Goal: Obtain resource: Obtain resource

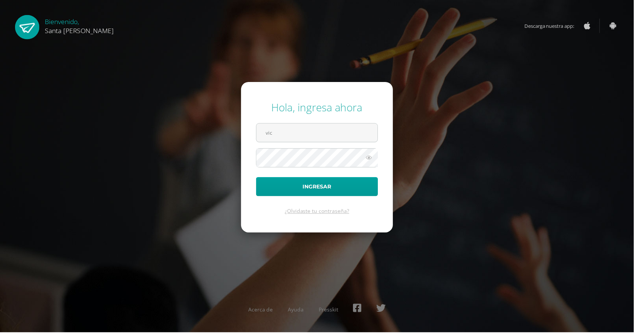
type input "victor.pineda@colegiost.edu.gt"
click at [257, 178] on button "Ingresar" at bounding box center [318, 187] width 122 height 19
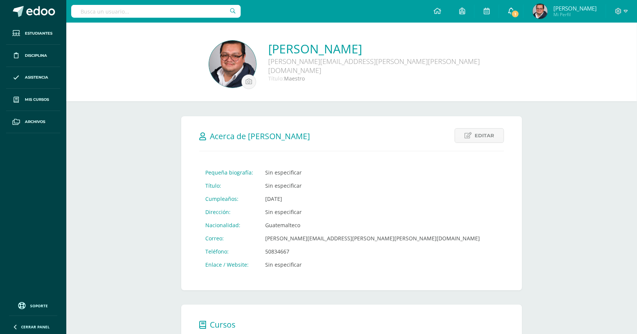
click at [523, 18] on link "1" at bounding box center [511, 11] width 24 height 23
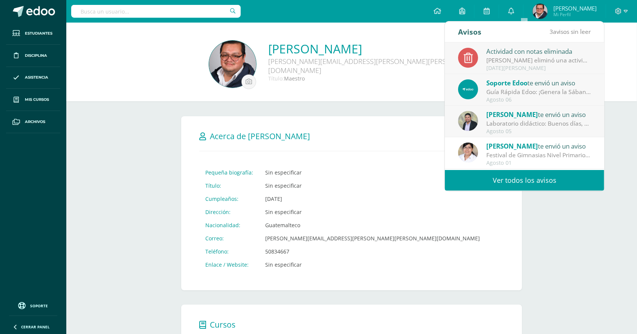
click at [496, 178] on link "Ver todos los avisos" at bounding box center [524, 180] width 159 height 21
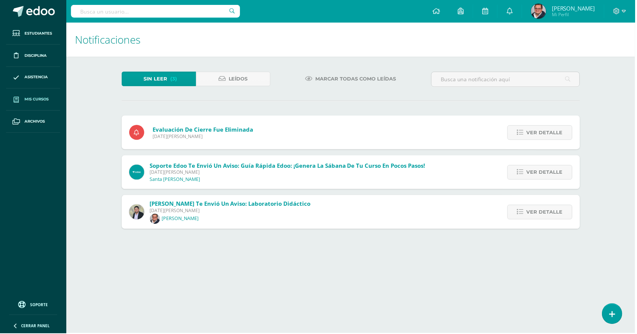
click at [34, 97] on span "Mis cursos" at bounding box center [37, 100] width 24 height 6
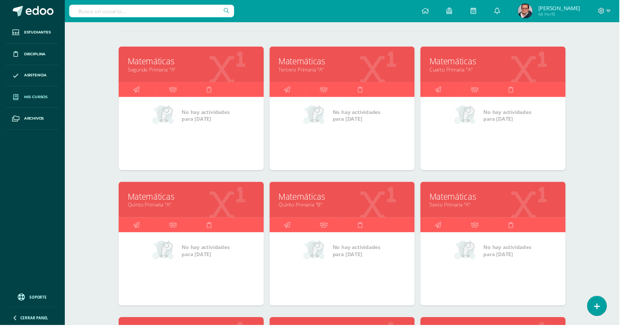
scroll to position [93, 0]
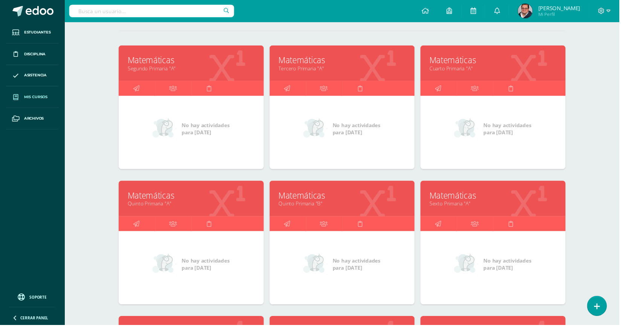
click at [456, 56] on link "Matemáticas" at bounding box center [507, 62] width 130 height 12
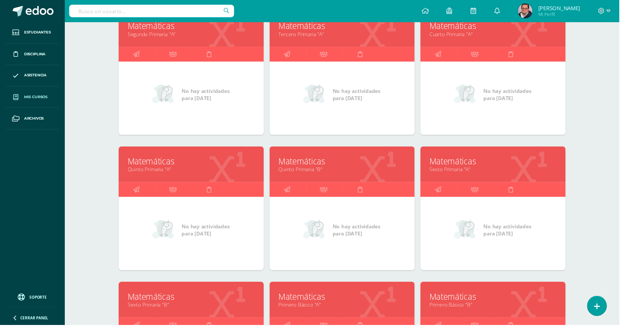
scroll to position [130, 0]
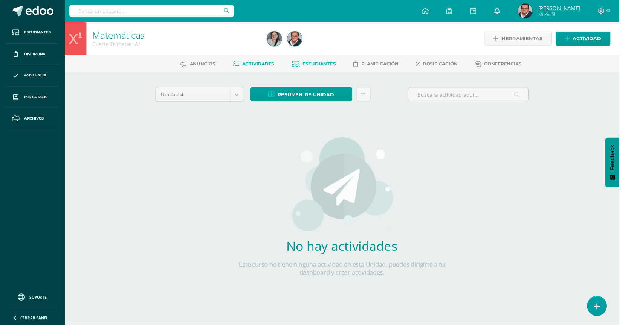
click at [308, 68] on link "Estudiantes" at bounding box center [322, 66] width 45 height 12
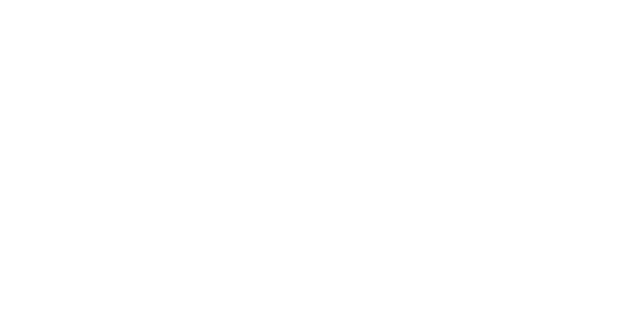
click at [0, 0] on html at bounding box center [0, 0] width 0 height 0
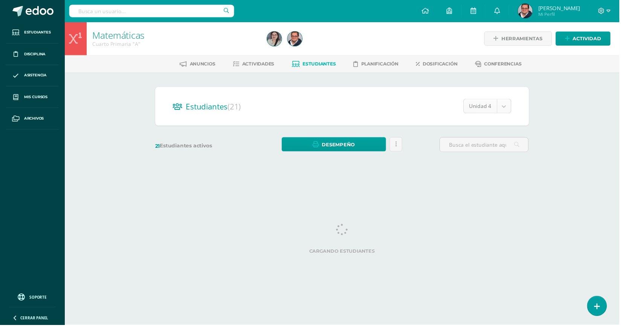
click at [522, 108] on body "Estudiantes Disciplina Asistencia Mis cursos Archivos Soporte Centro de ayuda Ú…" at bounding box center [318, 89] width 637 height 179
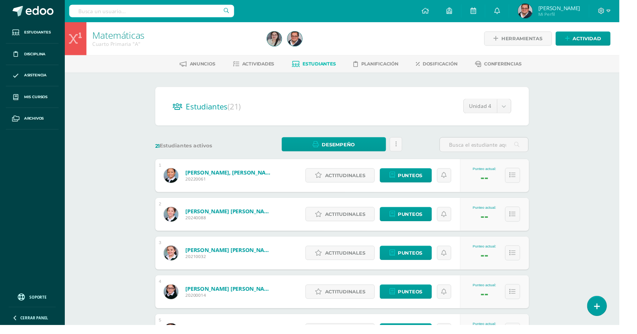
click at [491, 161] on div "Estudiantes (21) Unidad 4 Unidad 4 Unidad 3 Unidad 2 Unidad 1 21 Estudiantes ac…" at bounding box center [352, 340] width 390 height 500
click at [523, 108] on body "Estudiantes Disciplina Asistencia Mis cursos Archivos Soporte Centro de ayuda Ú…" at bounding box center [318, 302] width 637 height 604
select select "/dashboard/teacher/section/2260/students/?unit=94627"
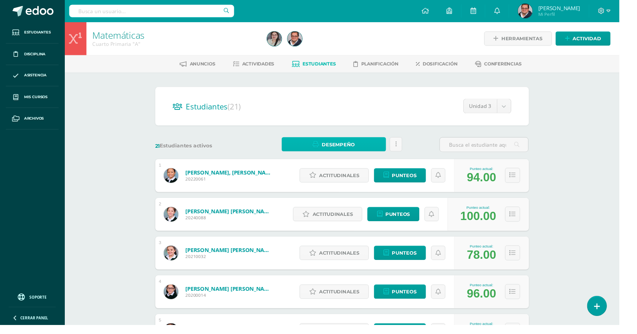
click at [344, 144] on span "Desempeño" at bounding box center [348, 149] width 34 height 14
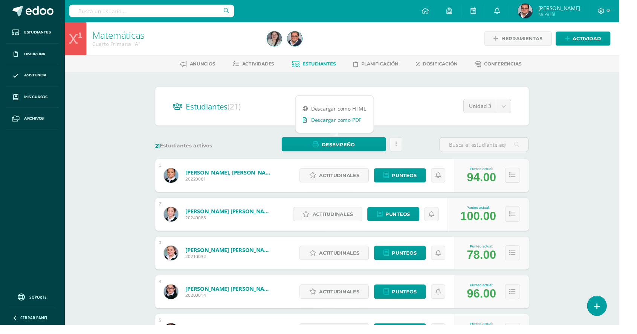
click at [329, 121] on link "Descargar como PDF" at bounding box center [344, 123] width 80 height 12
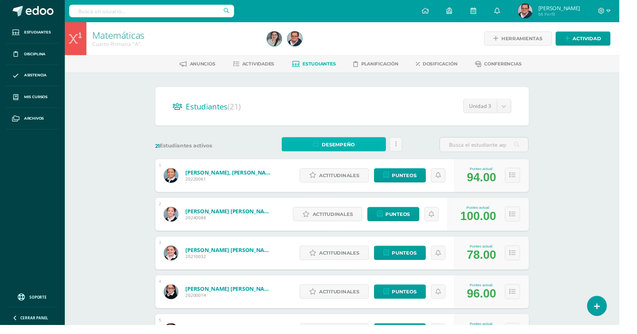
click at [335, 143] on span "Desempeño" at bounding box center [348, 149] width 34 height 14
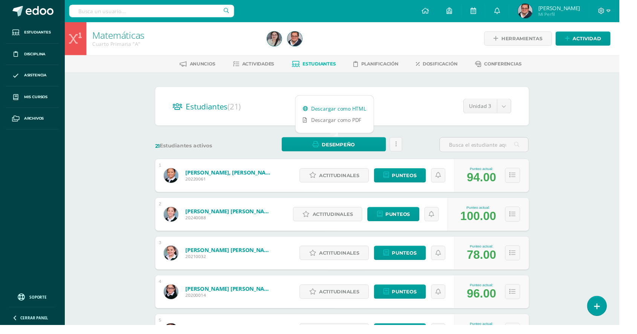
click at [332, 110] on link "Descargar como HTML" at bounding box center [344, 112] width 80 height 12
click at [258, 65] on span "Actividades" at bounding box center [265, 66] width 33 height 6
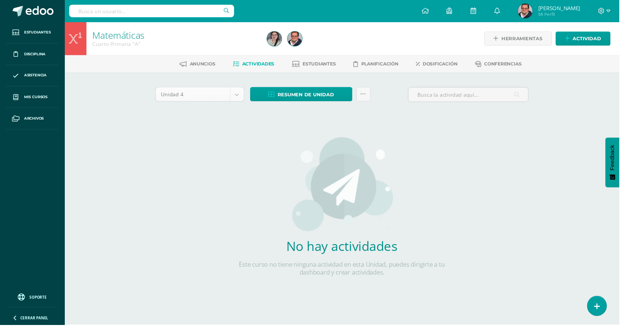
click at [243, 97] on body "Estudiantes Disciplina Asistencia Mis cursos Archivos Soporte Centro de ayuda Ú…" at bounding box center [318, 161] width 637 height 323
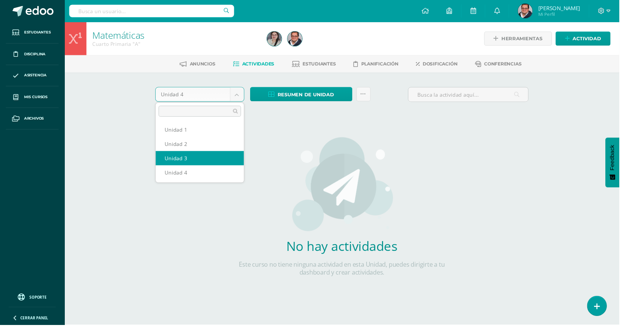
select select "Unidad 3"
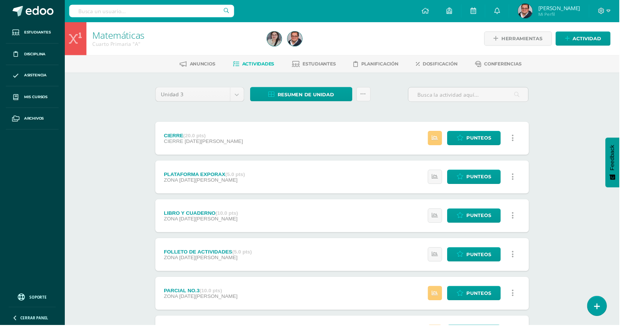
click at [320, 107] on div "Resumen de unidad Descargar como HTML Descargar como PDF Descargar como XLS Env…" at bounding box center [319, 100] width 130 height 21
click at [328, 99] on span "Resumen de unidad" at bounding box center [314, 97] width 58 height 14
click at [335, 51] on link "Descargar como HTML" at bounding box center [310, 48] width 80 height 12
click at [278, 40] on img at bounding box center [282, 39] width 15 height 15
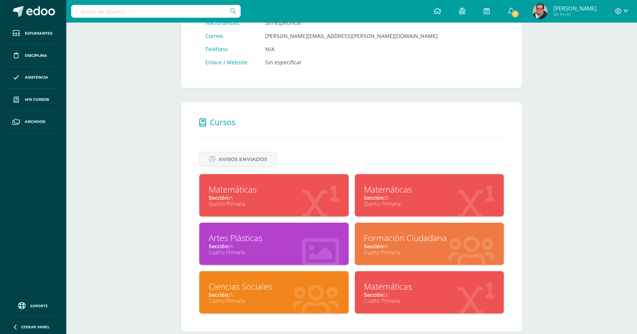
scroll to position [212, 0]
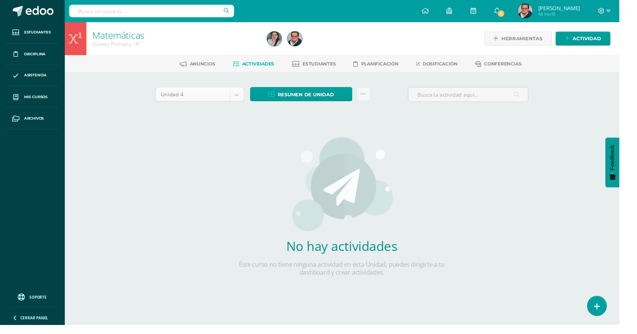
click at [245, 99] on body "Estudiantes Disciplina Asistencia Mis cursos Archivos Soporte Centro de ayuda Ú…" at bounding box center [318, 161] width 637 height 323
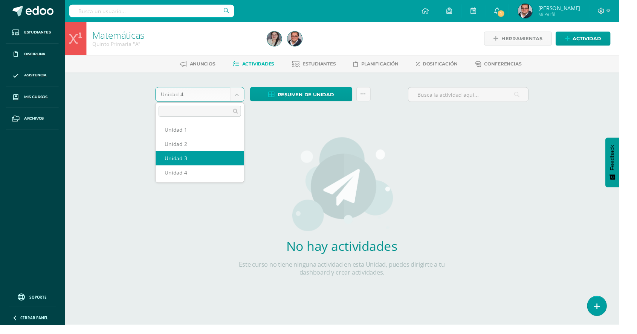
select select "Unidad 3"
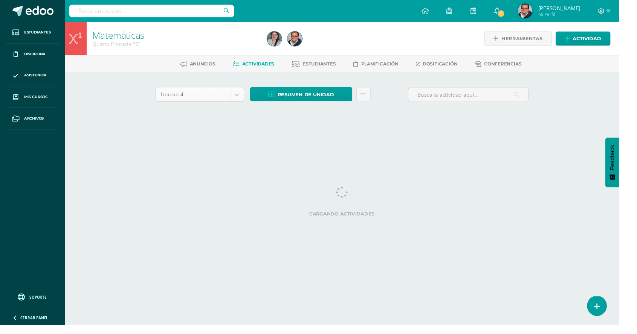
click at [248, 96] on body "Estudiantes Disciplina Asistencia Mis cursos Archivos Soporte Centro de ayuda Ú…" at bounding box center [318, 70] width 637 height 140
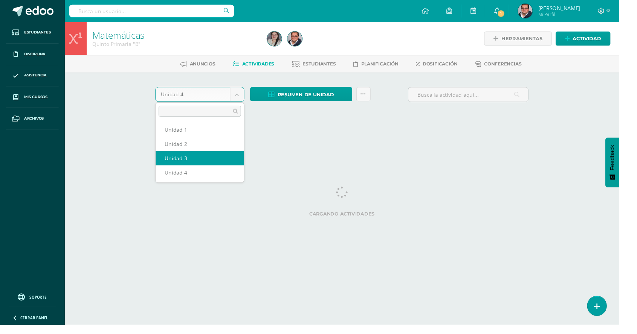
select select "Unidad 3"
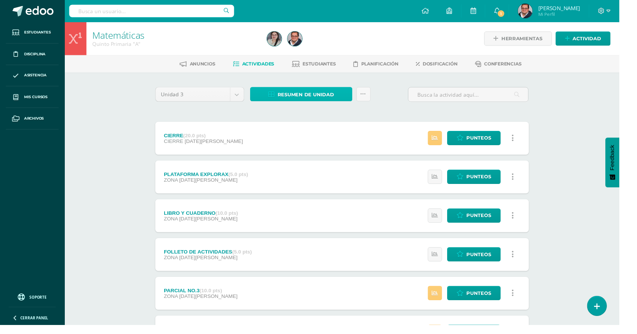
click at [297, 96] on span "Resumen de unidad" at bounding box center [314, 97] width 58 height 14
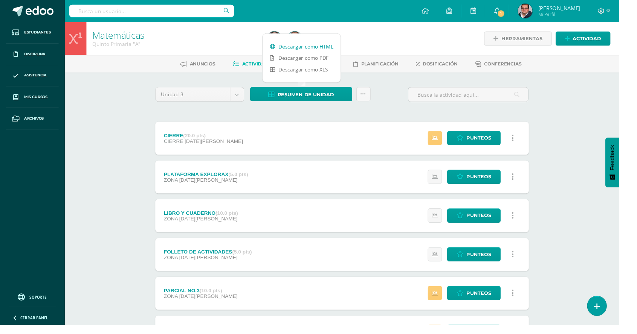
click at [294, 49] on link "Descargar como HTML" at bounding box center [310, 48] width 80 height 12
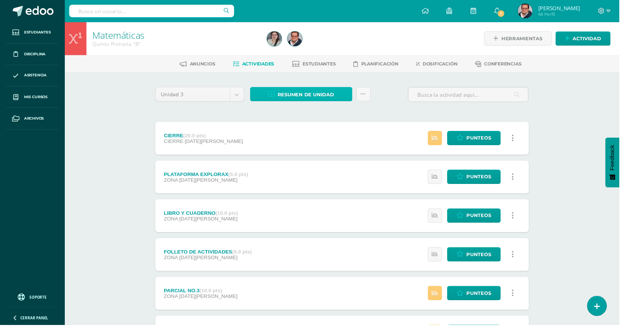
click at [305, 101] on span "Resumen de unidad" at bounding box center [314, 97] width 58 height 14
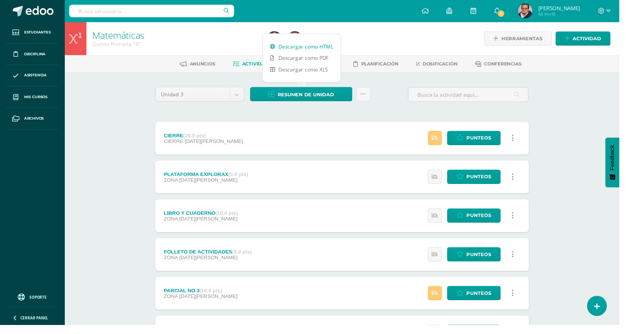
click at [305, 50] on link "Descargar como HTML" at bounding box center [310, 48] width 80 height 12
